Goal: Check status: Check status

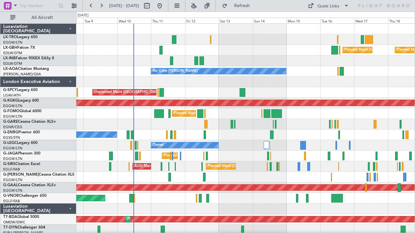
click at [255, 6] on span "Refresh" at bounding box center [241, 6] width 27 height 4
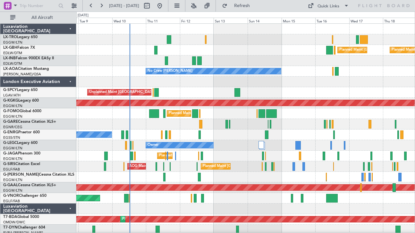
click at [228, 63] on div at bounding box center [245, 60] width 338 height 11
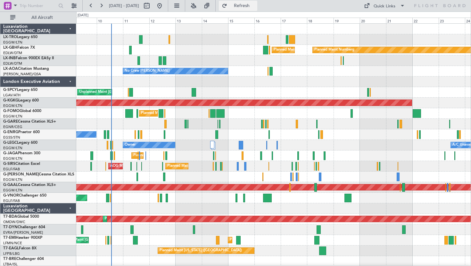
click at [255, 5] on span "Refresh" at bounding box center [241, 6] width 27 height 4
